Goal: Information Seeking & Learning: Understand process/instructions

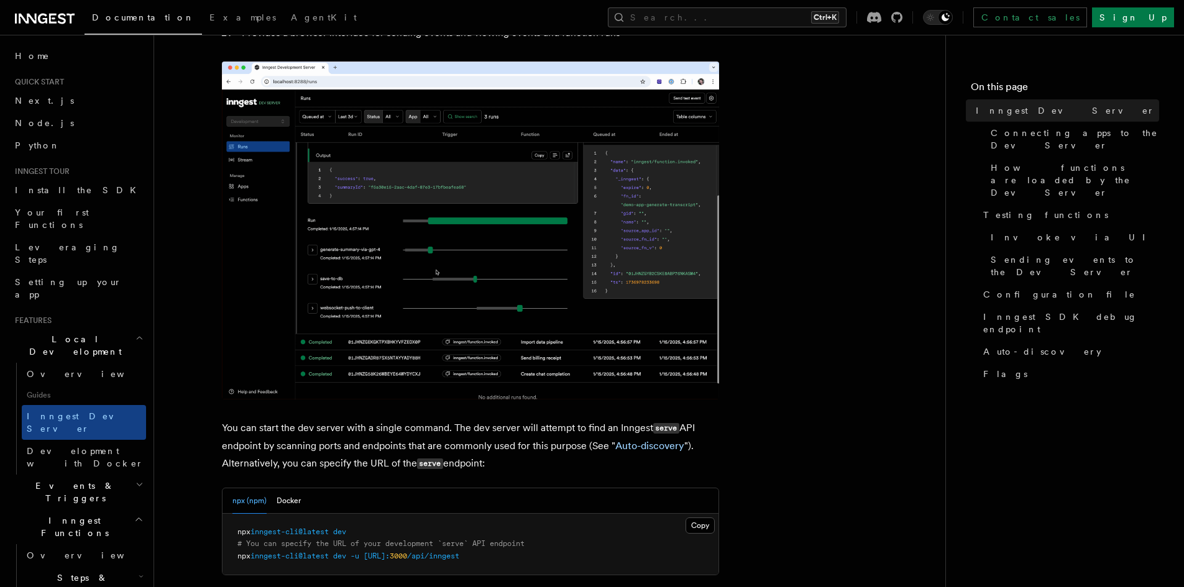
scroll to position [373, 0]
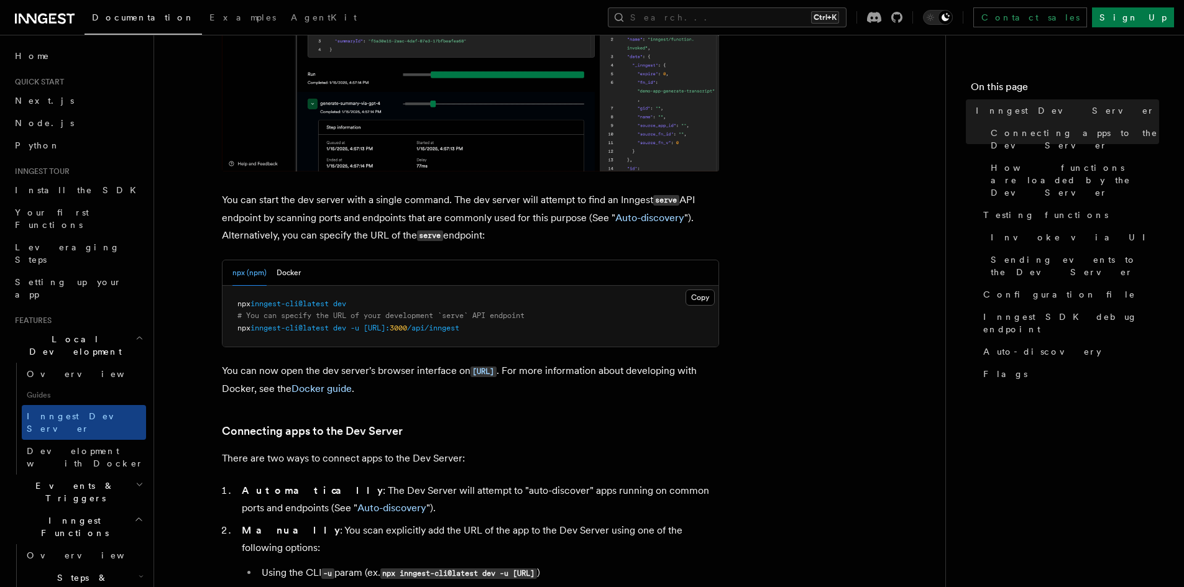
click at [342, 302] on span "dev" at bounding box center [339, 304] width 13 height 9
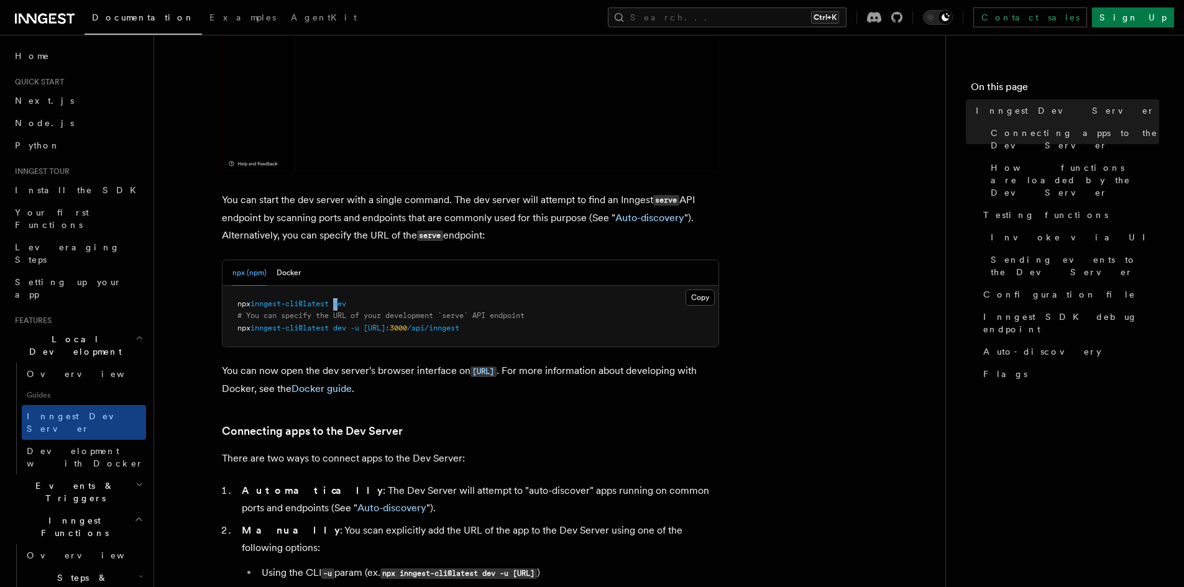
click at [341, 302] on span "dev" at bounding box center [339, 304] width 13 height 9
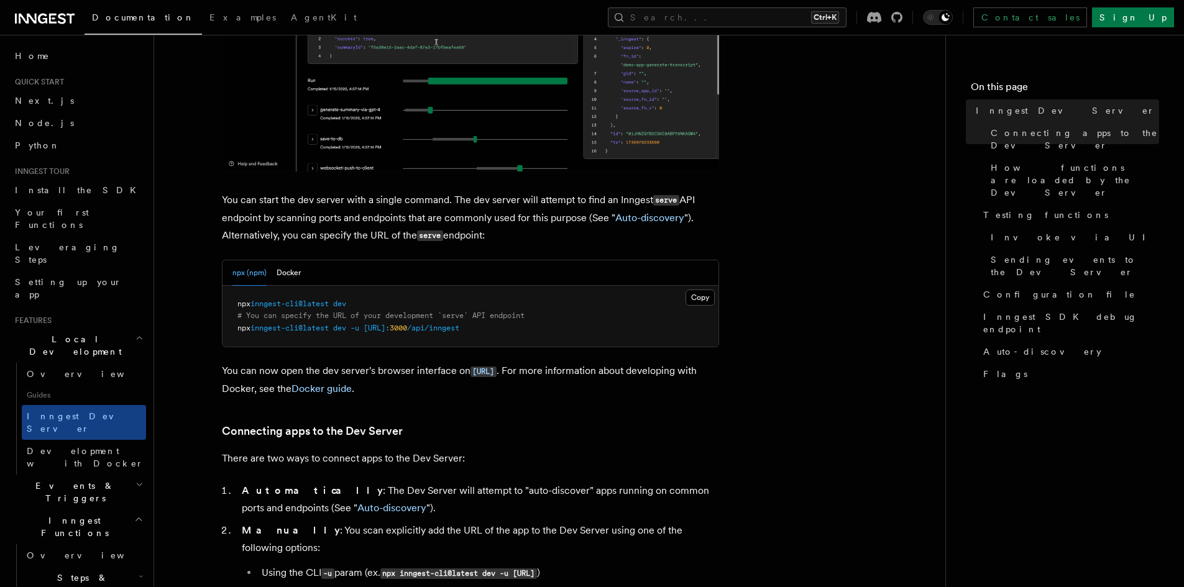
click at [351, 308] on pre "npx inngest-cli@latest dev # You can specify the URL of your development `serve…" at bounding box center [470, 317] width 496 height 62
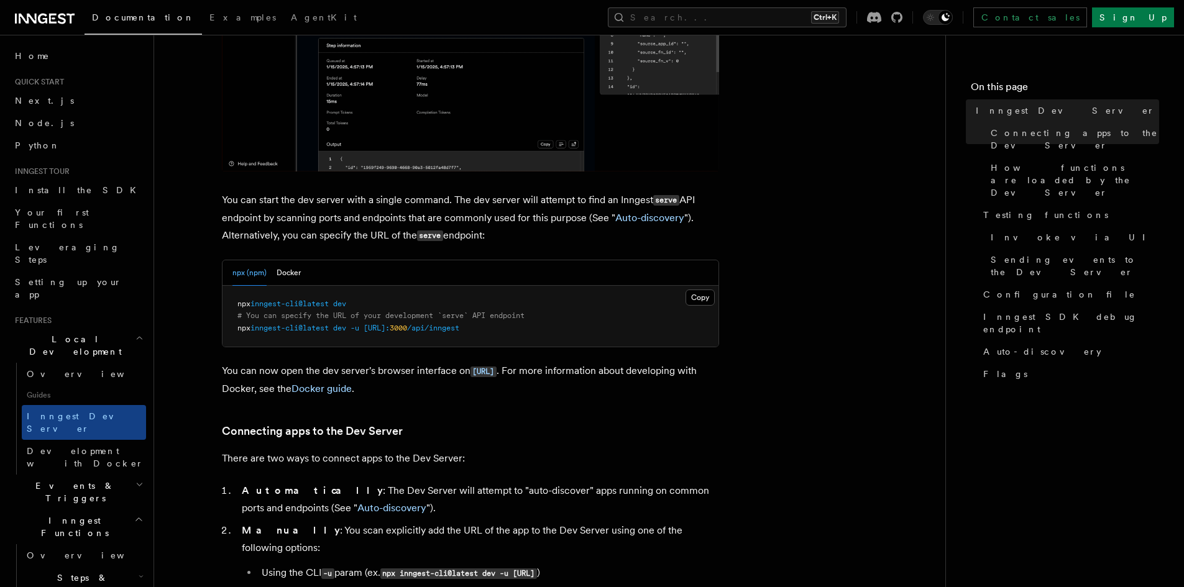
click at [346, 305] on span "dev" at bounding box center [339, 304] width 13 height 9
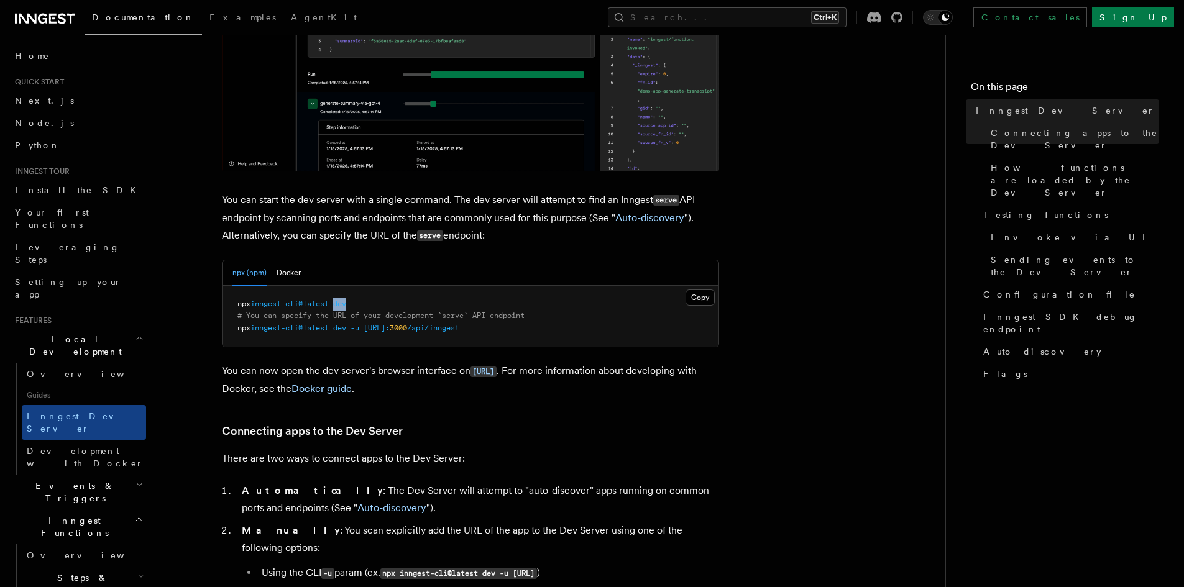
click at [346, 305] on span "dev" at bounding box center [339, 304] width 13 height 9
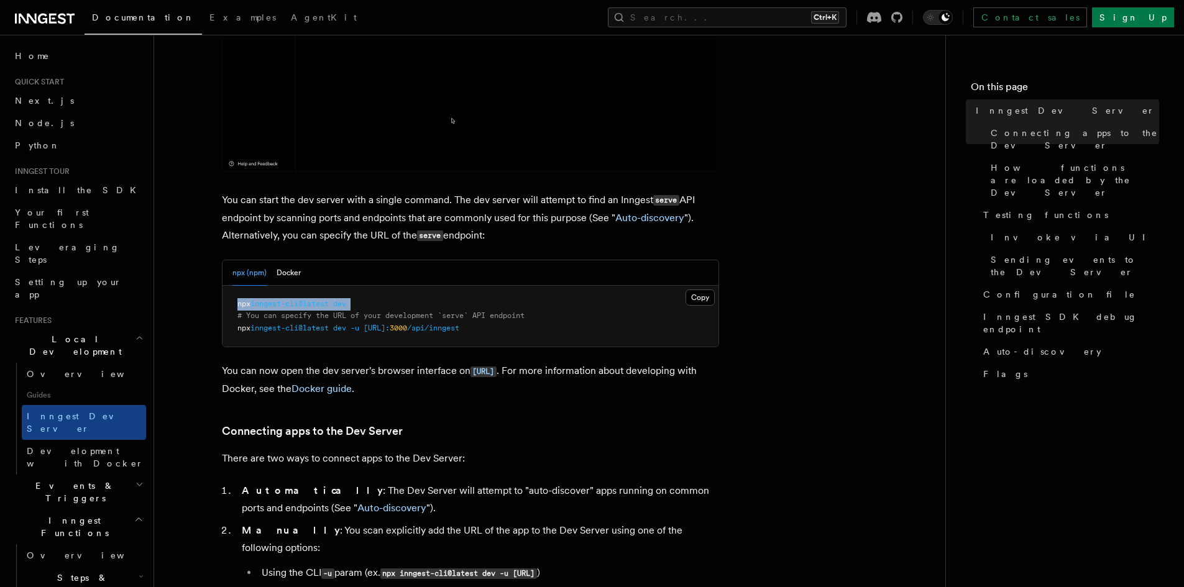
click at [346, 305] on span "dev" at bounding box center [339, 304] width 13 height 9
copy code "npx inngest-cli@latest dev"
